Goal: Find specific page/section: Find specific page/section

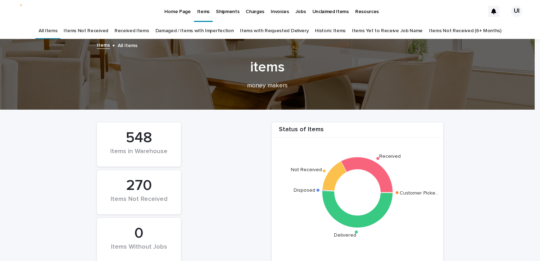
click at [128, 33] on link "Received Items" at bounding box center [132, 31] width 35 height 17
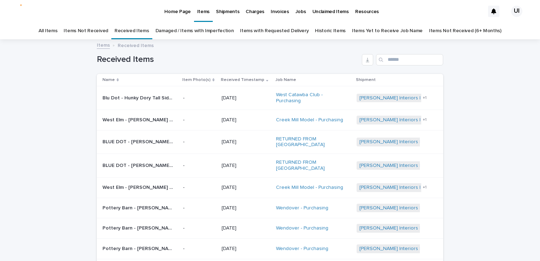
click at [164, 11] on div "Home Page" at bounding box center [177, 7] width 33 height 15
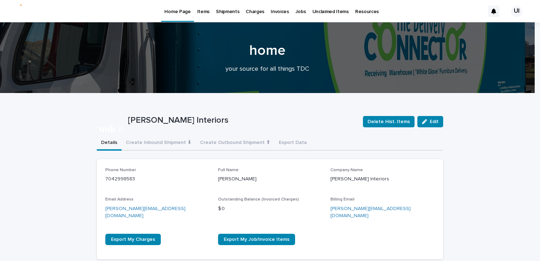
click at [200, 6] on p "Items" at bounding box center [203, 7] width 12 height 15
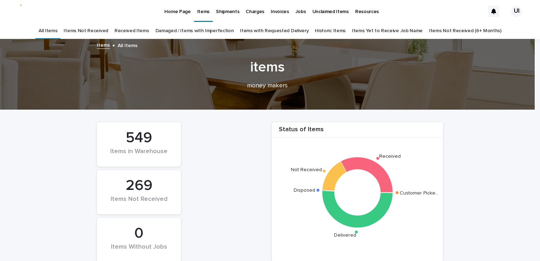
click at [144, 28] on link "Received Items" at bounding box center [132, 31] width 35 height 17
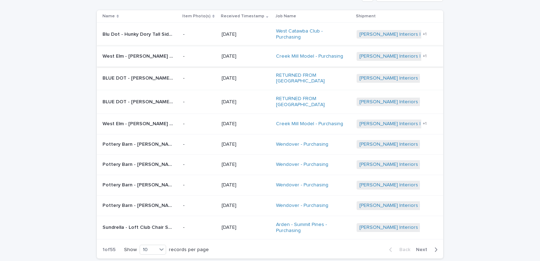
scroll to position [76, 0]
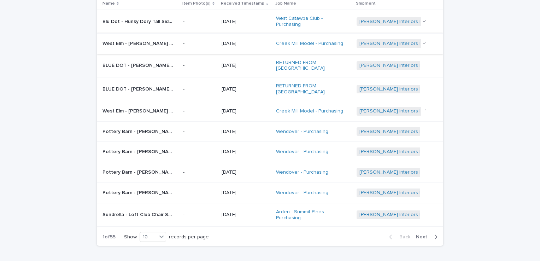
click at [17, 125] on div "Loading... Saving… Loading... Saving… Received Items Name Item Photo(s) Receive…" at bounding box center [270, 125] width 540 height 323
